Goal: Register for event/course

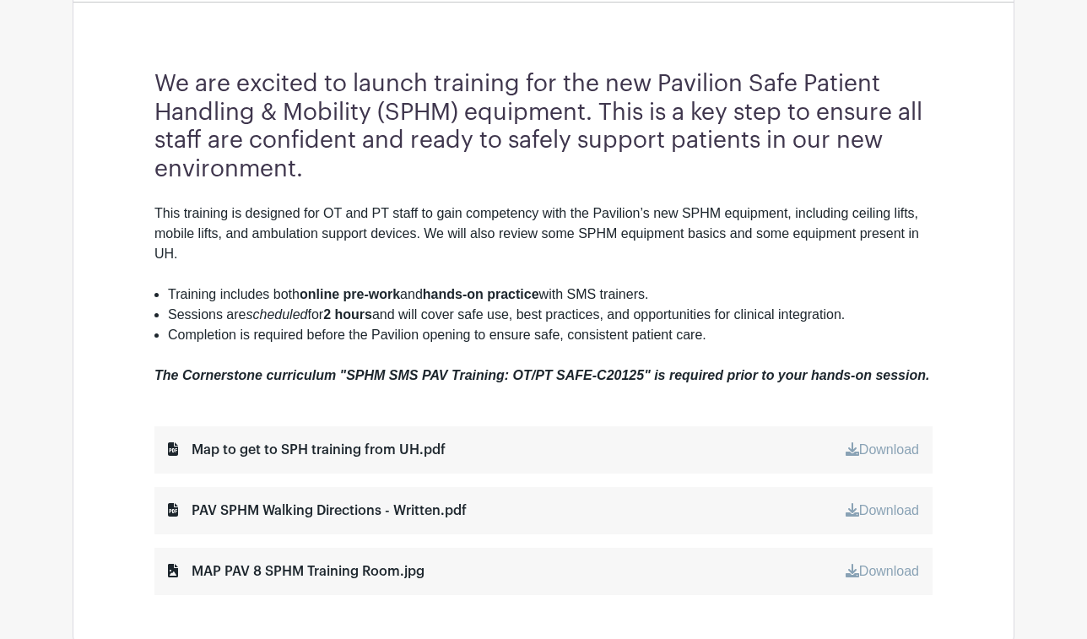
scroll to position [541, 0]
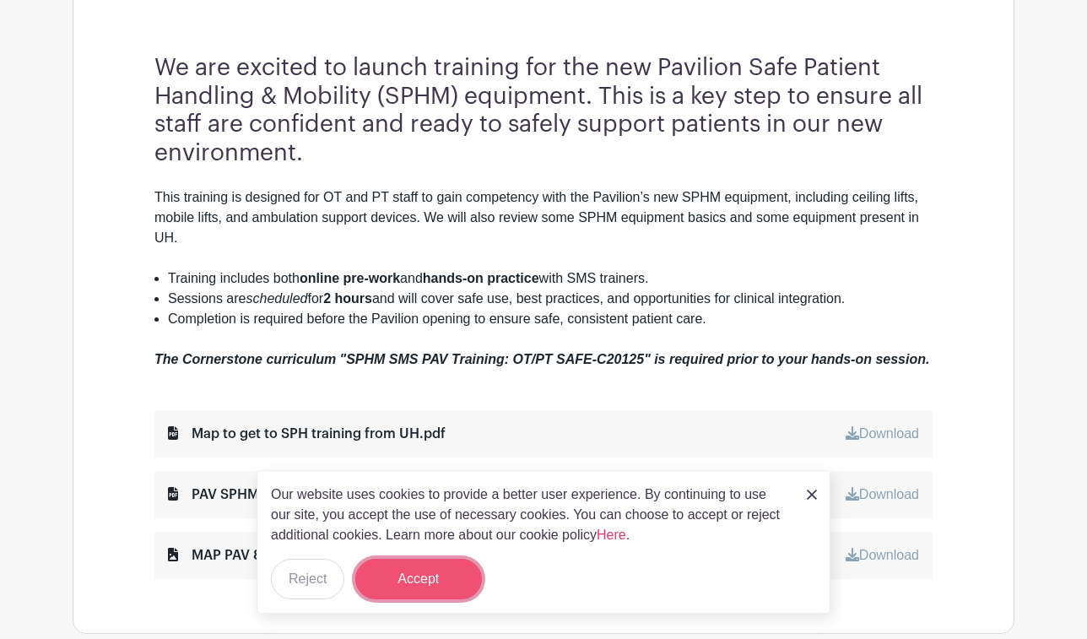
click at [409, 584] on button "Accept" at bounding box center [418, 579] width 127 height 41
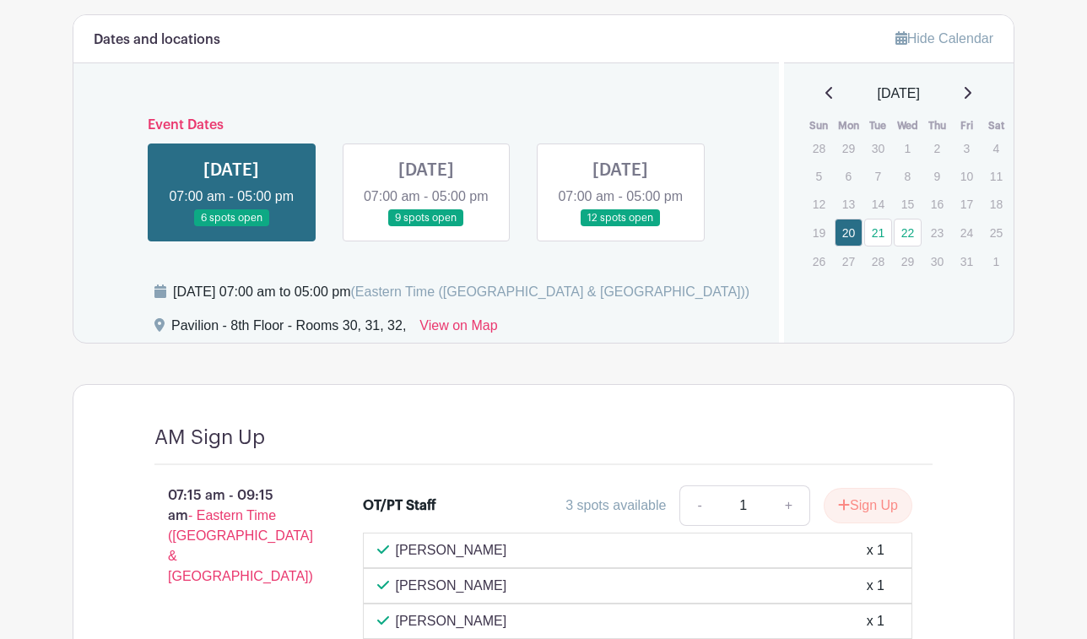
scroll to position [1189, 0]
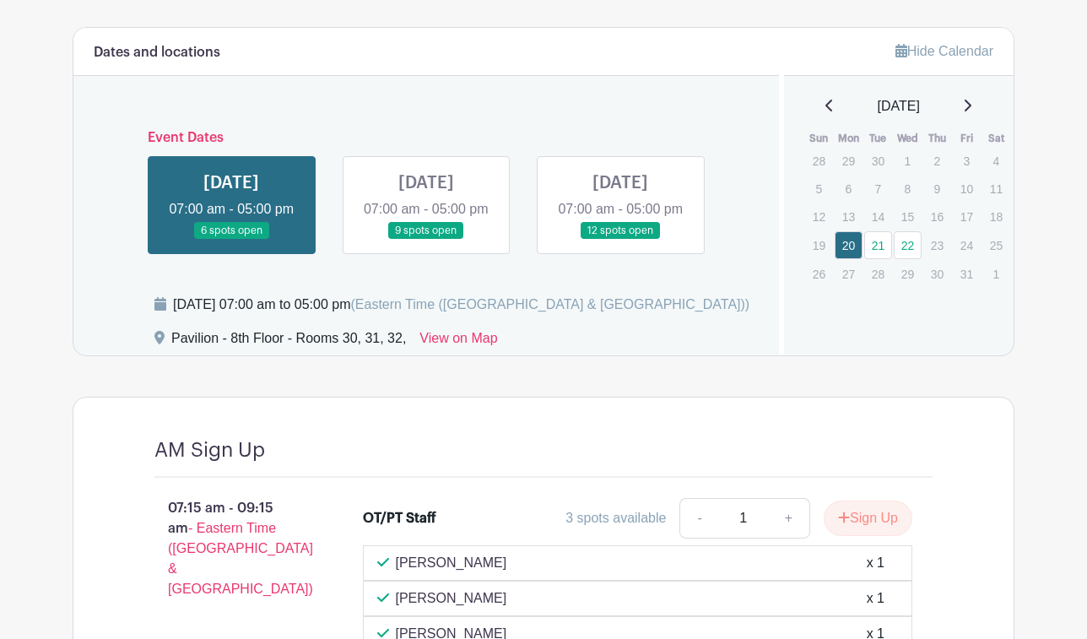
click at [426, 240] on link at bounding box center [426, 240] width 0 height 0
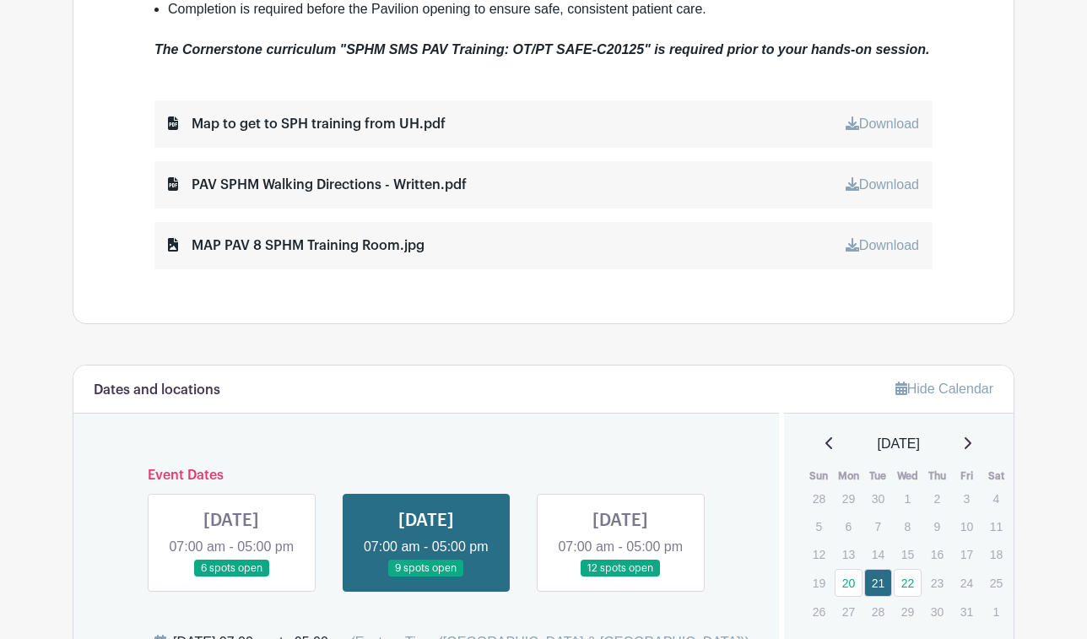
scroll to position [792, 0]
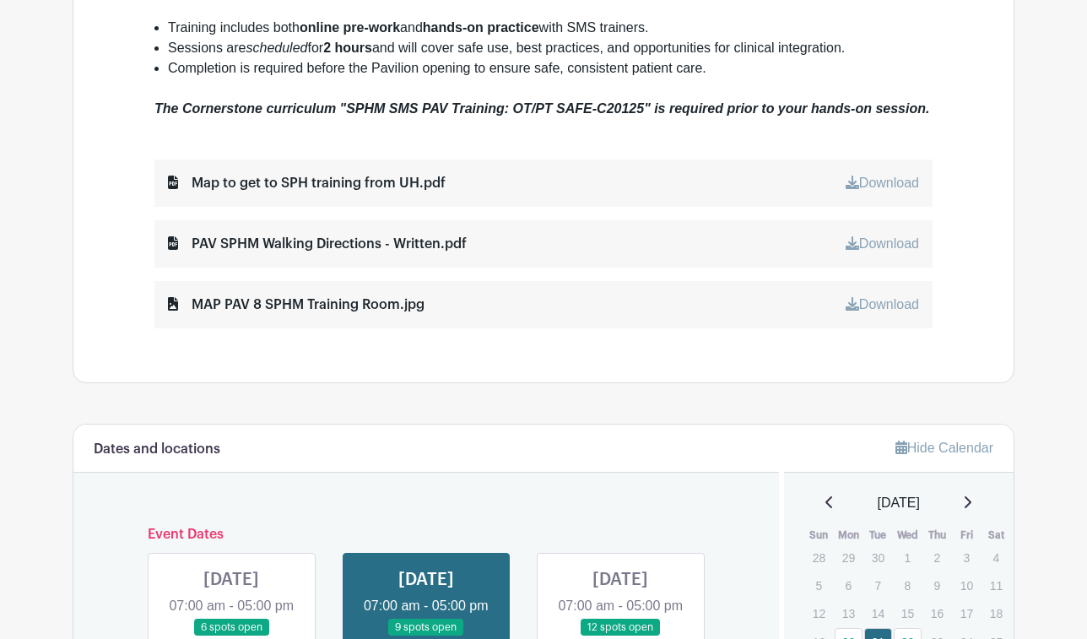
click at [621, 637] on link at bounding box center [621, 637] width 0 height 0
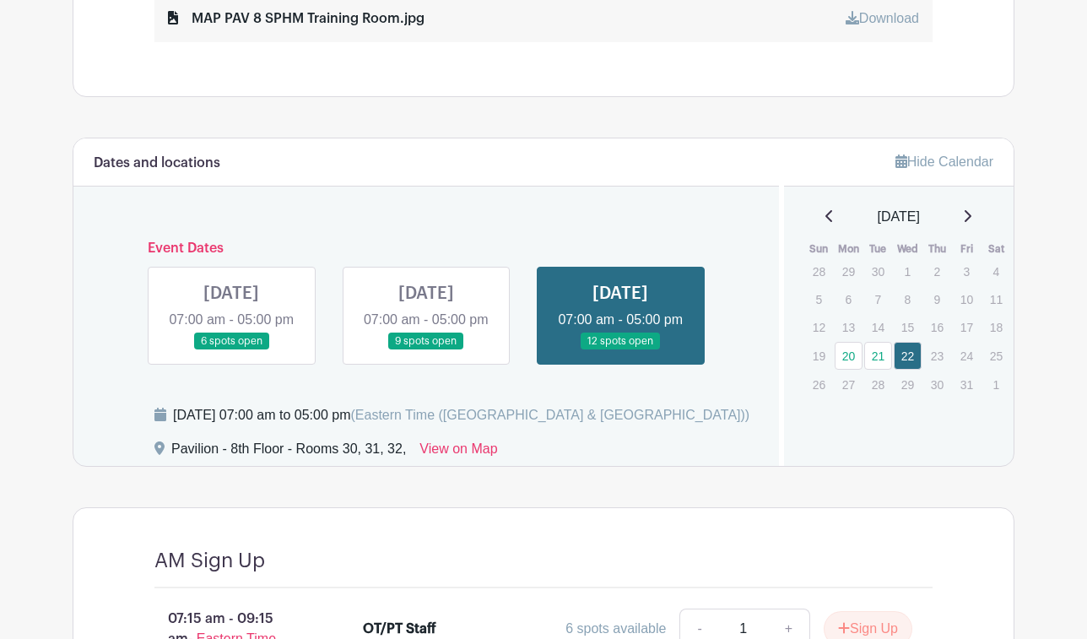
scroll to position [1077, 0]
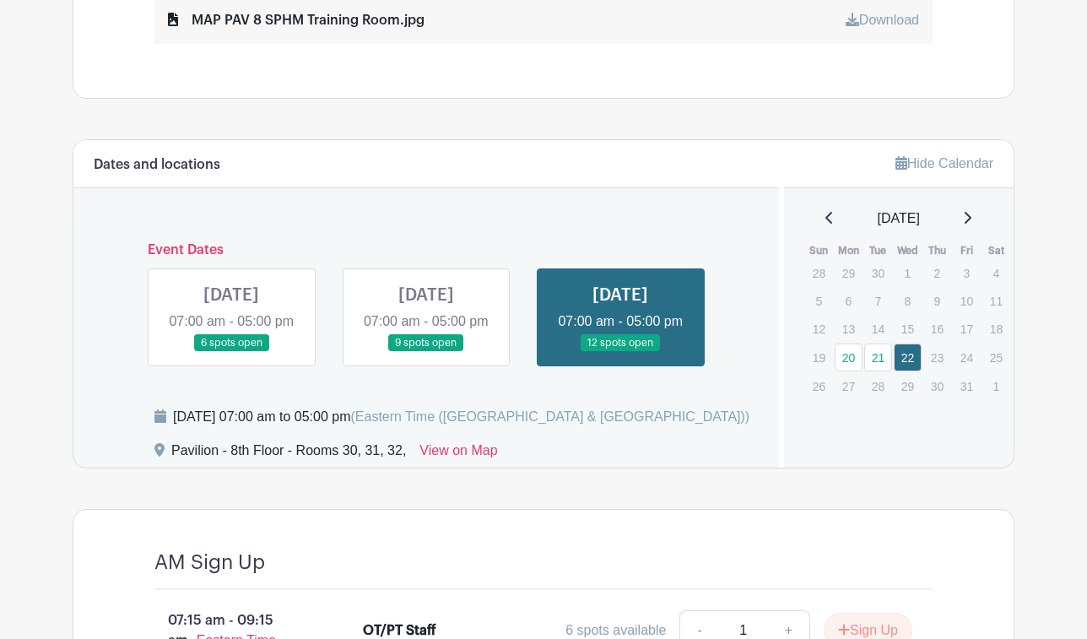
click at [426, 352] on link at bounding box center [426, 352] width 0 height 0
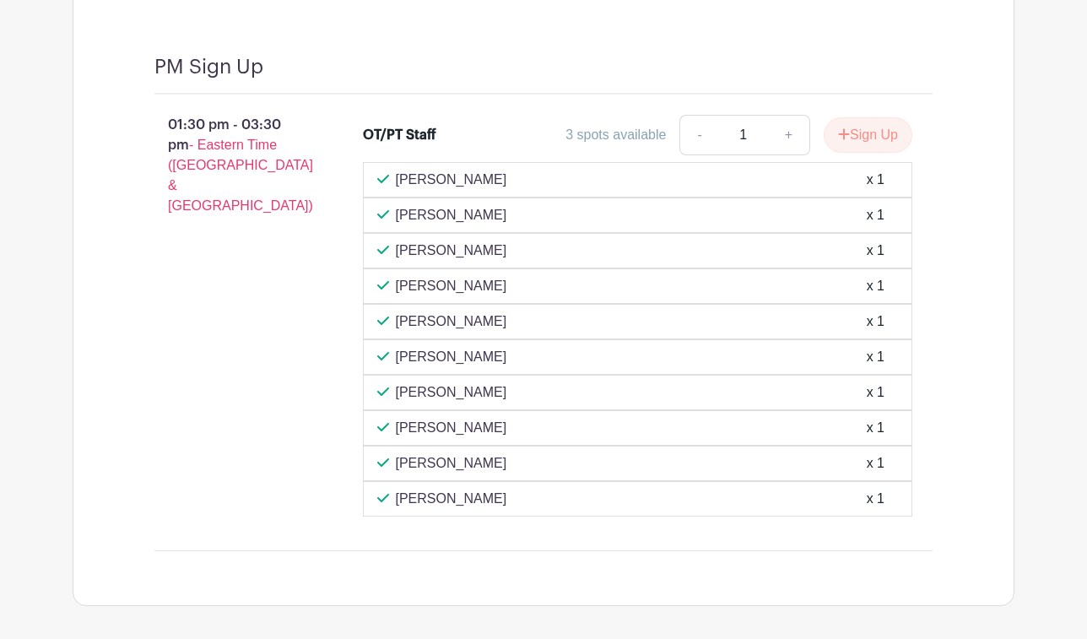
scroll to position [2764, 0]
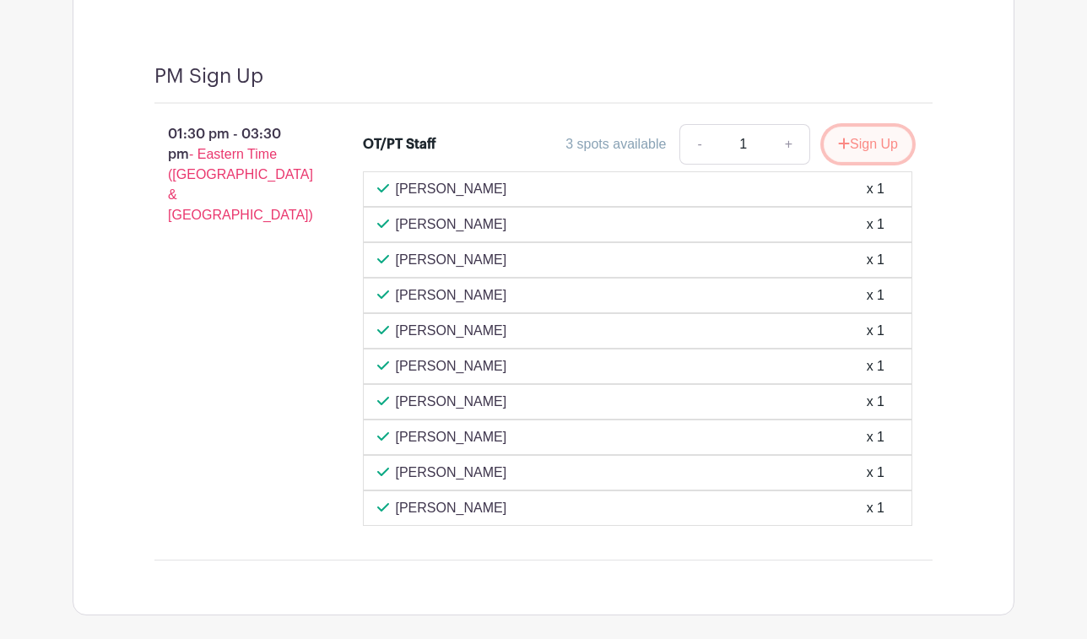
click at [857, 162] on button "Sign Up" at bounding box center [868, 144] width 89 height 35
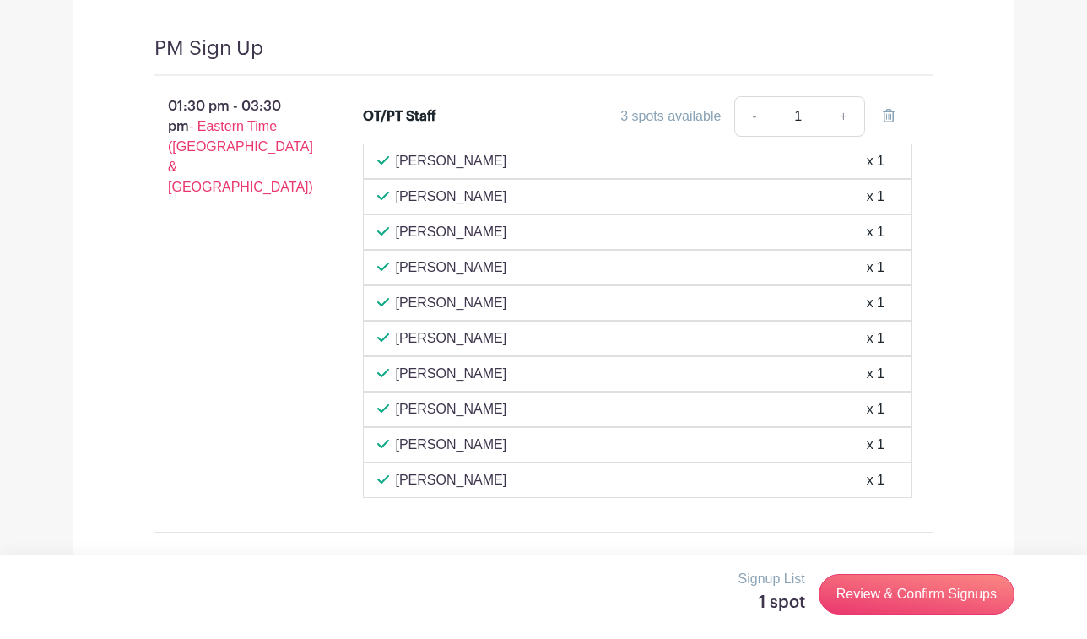
scroll to position [2843, 0]
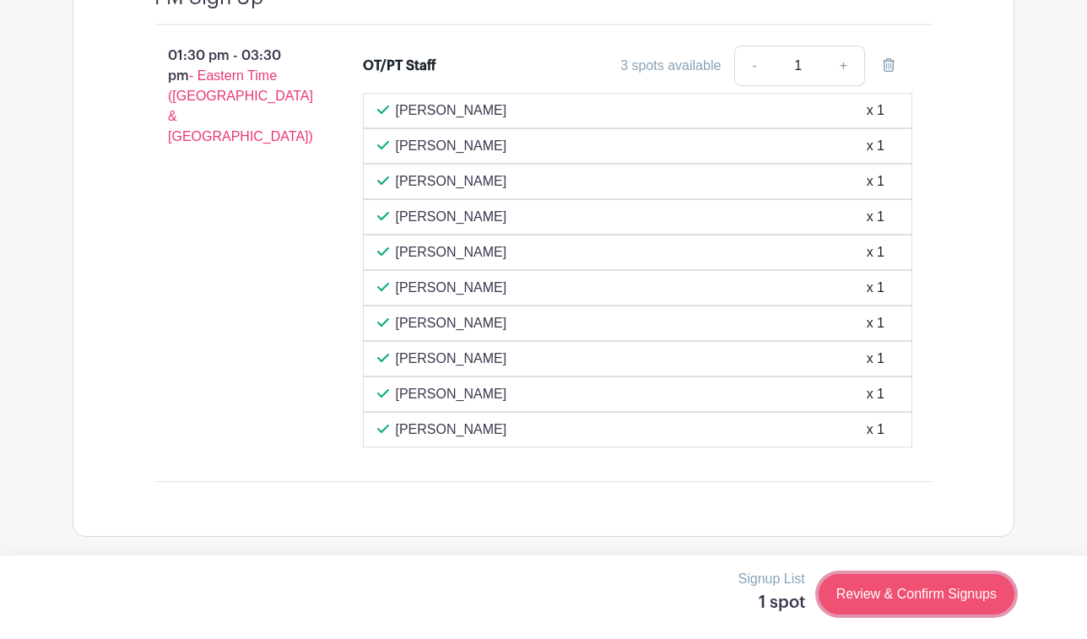
click at [930, 607] on link "Review & Confirm Signups" at bounding box center [917, 594] width 196 height 41
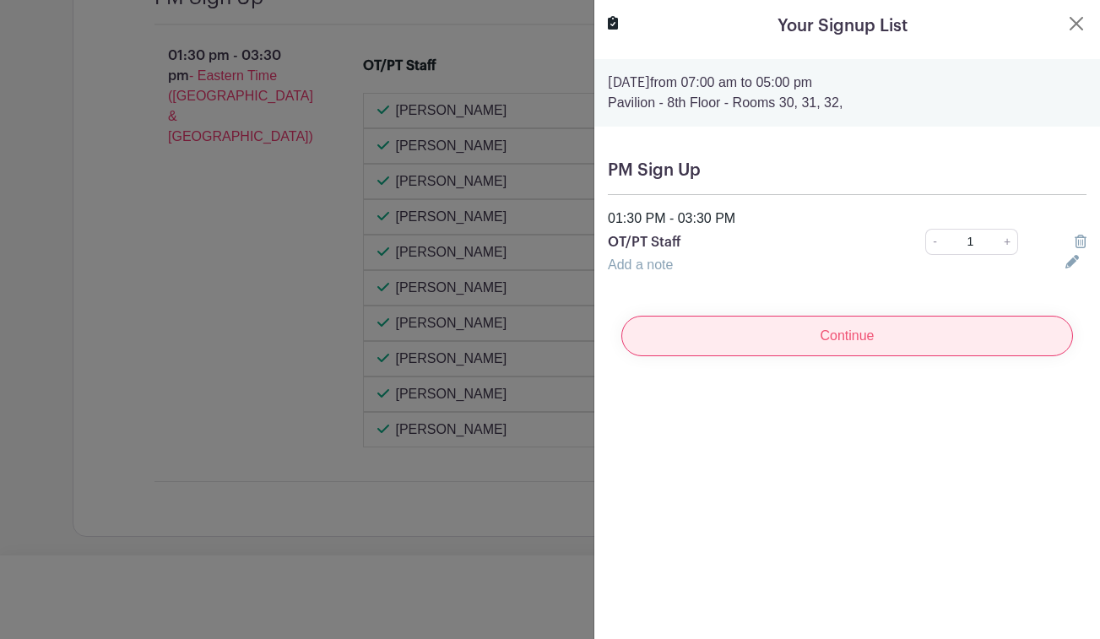
click at [882, 340] on input "Continue" at bounding box center [847, 336] width 452 height 41
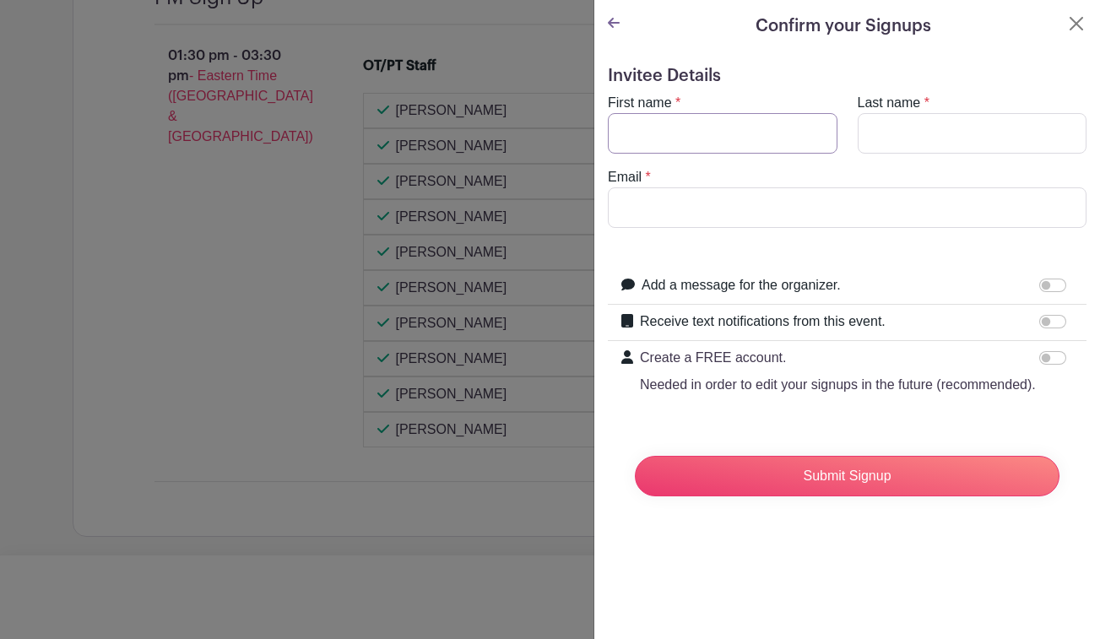
click at [720, 122] on input "First name" at bounding box center [723, 133] width 230 height 41
type input "[PERSON_NAME]"
click at [839, 195] on input "Email" at bounding box center [847, 207] width 479 height 41
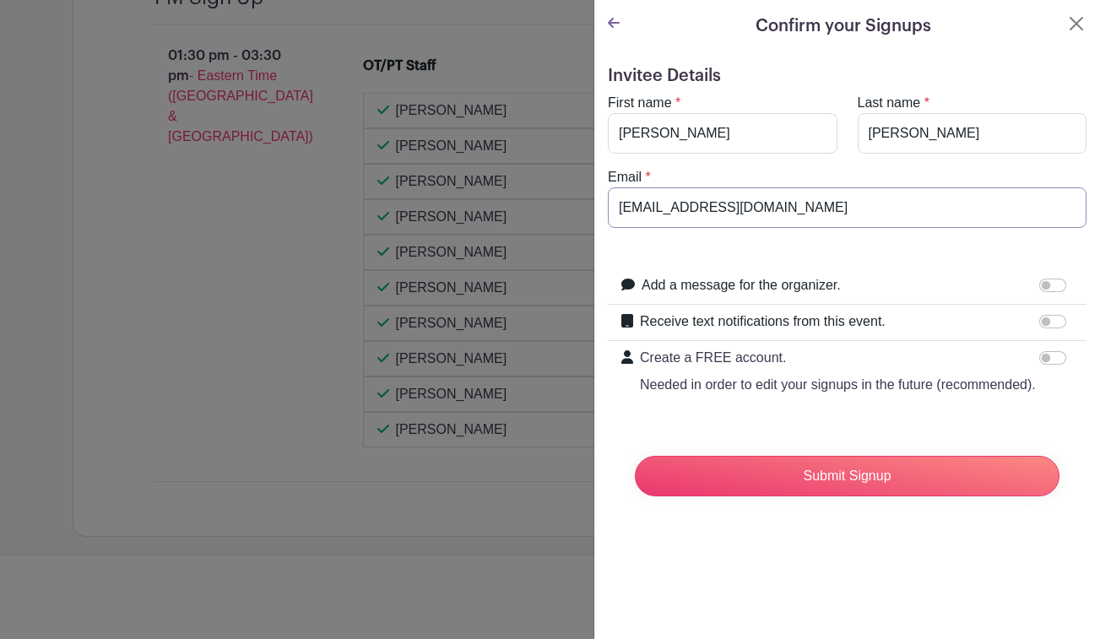
type input "[EMAIL_ADDRESS][DOMAIN_NAME]"
click at [1039, 324] on input "Receive text notifications from this event." at bounding box center [1052, 322] width 27 height 14
checkbox input "true"
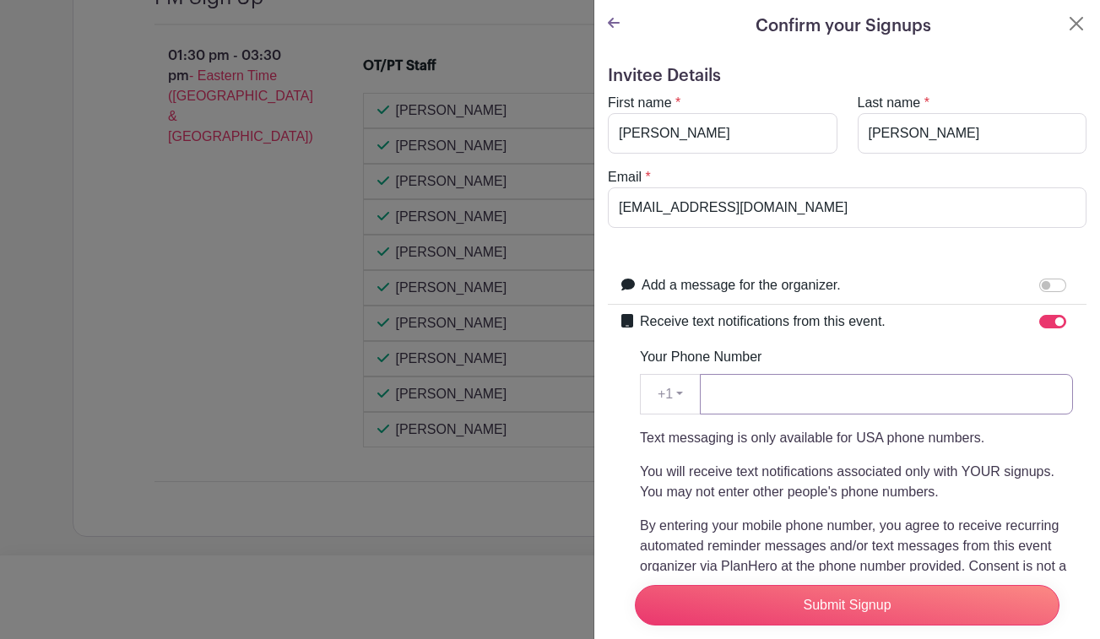
click at [806, 388] on input "Your Phone Number" at bounding box center [886, 394] width 373 height 41
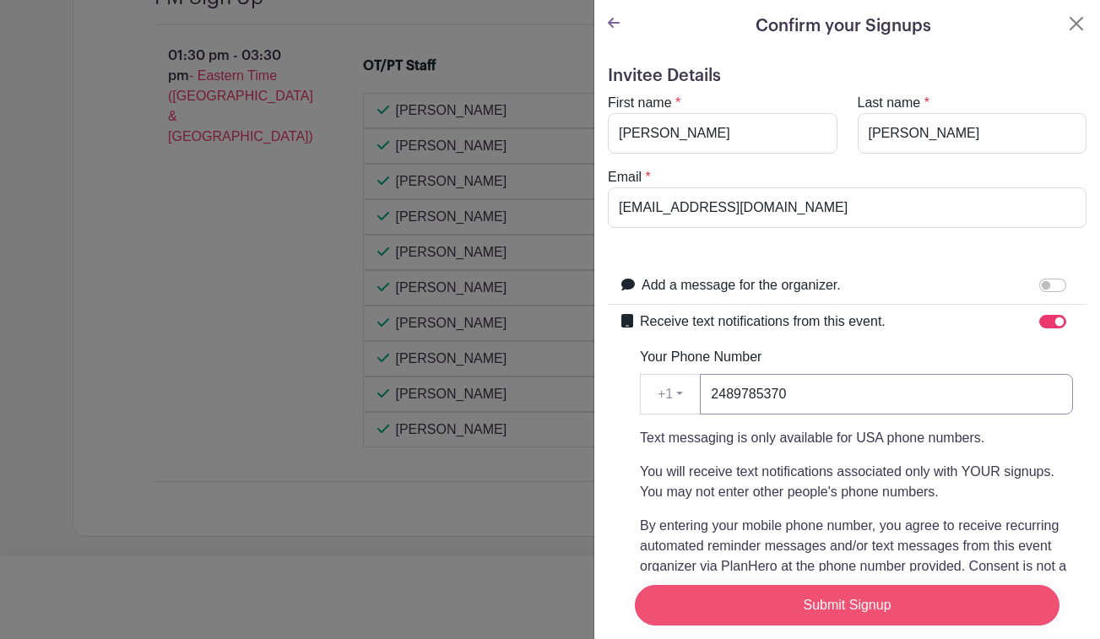
type input "2489785370"
click at [845, 585] on input "Submit Signup" at bounding box center [847, 605] width 425 height 41
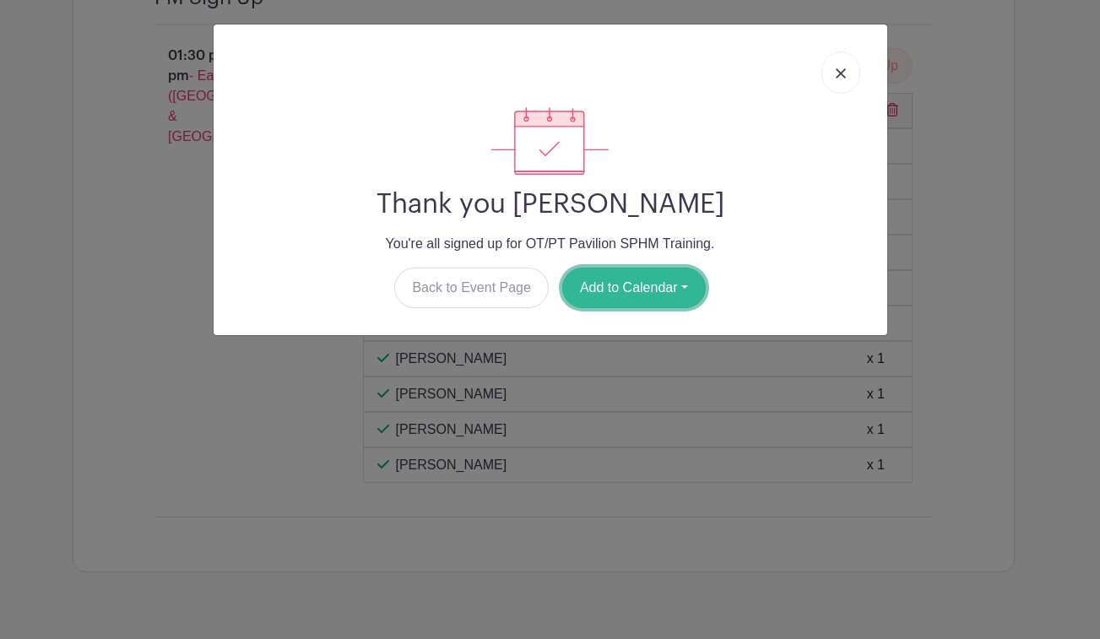
click at [610, 270] on button "Add to Calendar" at bounding box center [634, 288] width 144 height 41
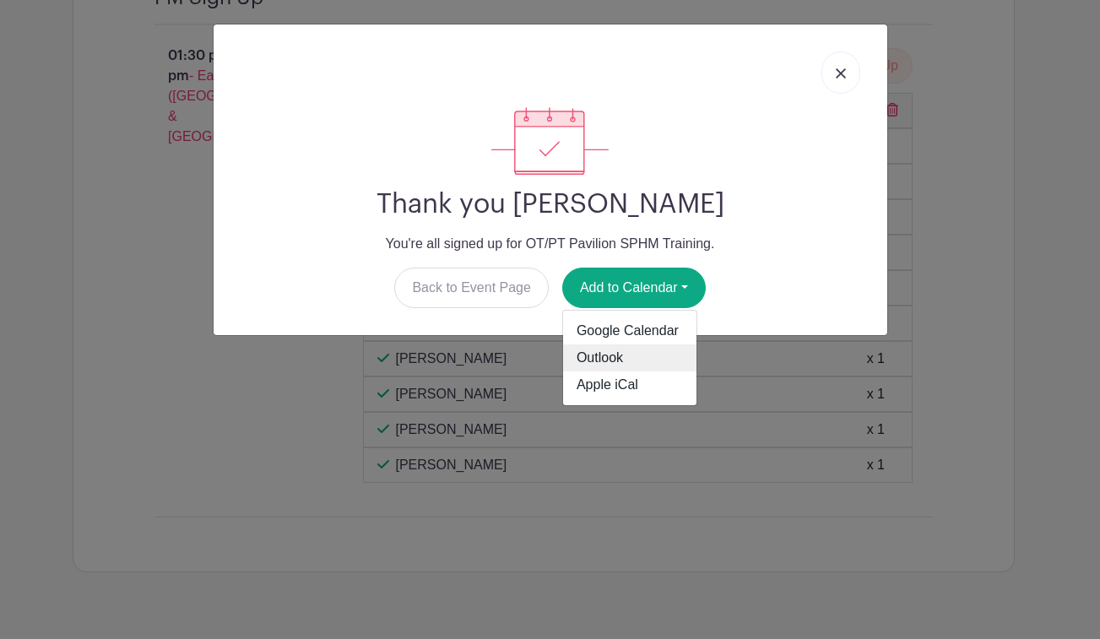
click at [623, 355] on link "Outlook" at bounding box center [629, 357] width 133 height 27
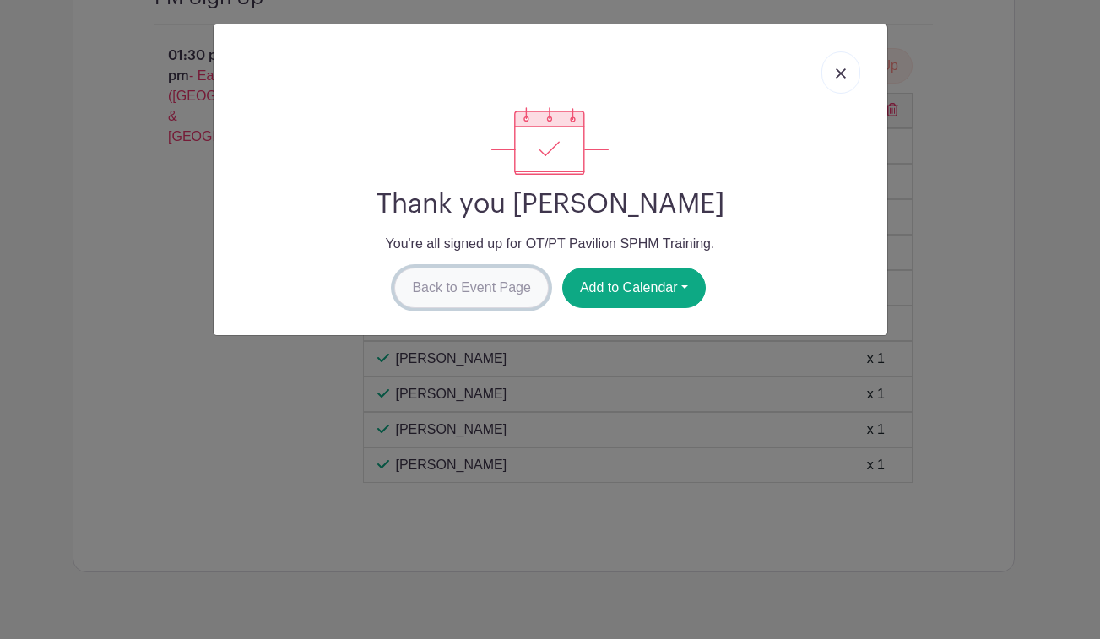
click at [490, 285] on link "Back to Event Page" at bounding box center [471, 288] width 155 height 41
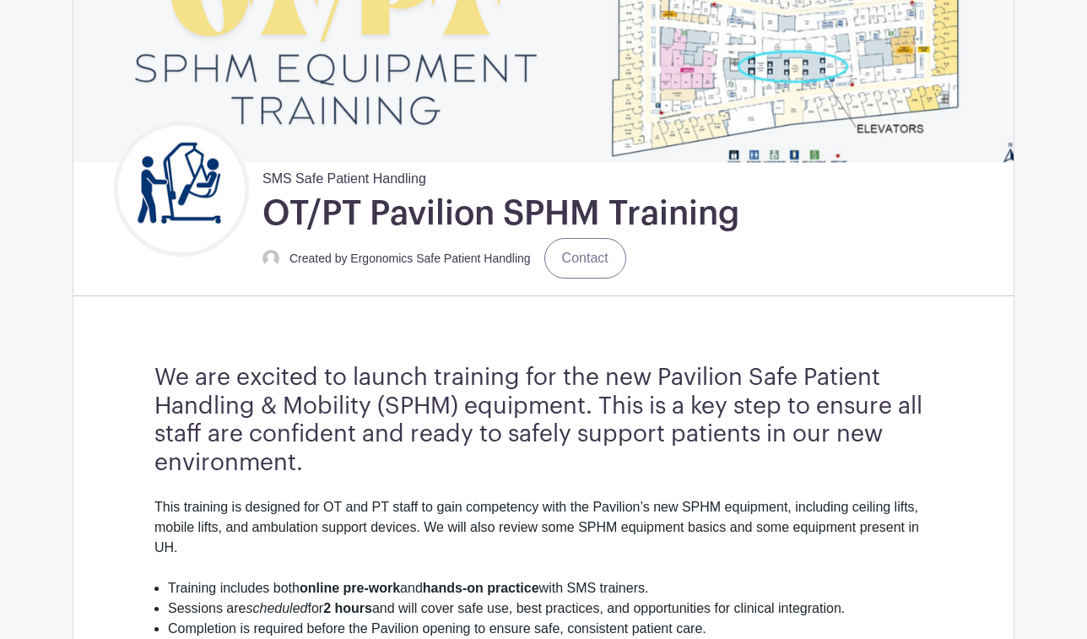
scroll to position [193, 0]
